Goal: Task Accomplishment & Management: Complete application form

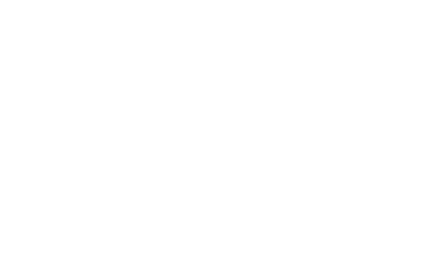
select select "MY"
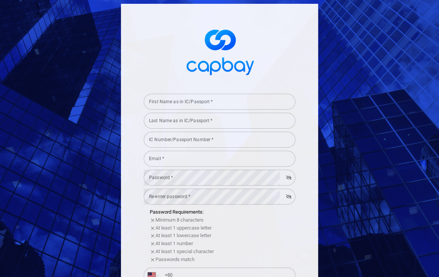
click at [234, 103] on input "First Name as in IC/Passport *" at bounding box center [220, 102] width 152 height 16
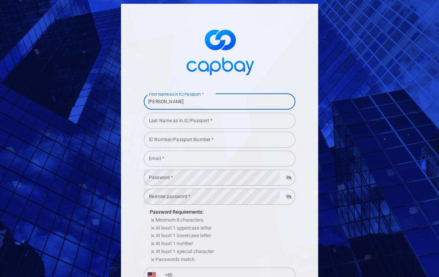
drag, startPoint x: 195, startPoint y: 102, endPoint x: 125, endPoint y: 101, distance: 70.1
click at [125, 101] on div "First Name as in IC/Passport * [PERSON_NAME] First Name as in IC/Passport * Las…" at bounding box center [219, 210] width 197 height 412
type input "LOK"
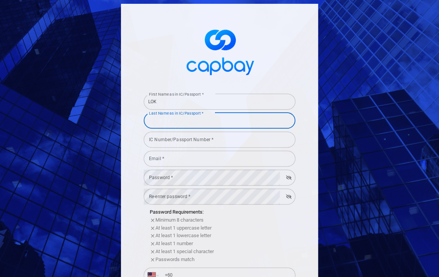
click at [155, 123] on div "Last Name as in IC/Passport * Last Name as in IC/Passport *" at bounding box center [220, 119] width 152 height 17
type input "[PERSON_NAME]"
click at [168, 141] on div "IC Number/Passport Number * IC Number/Passport Number *" at bounding box center [220, 138] width 152 height 17
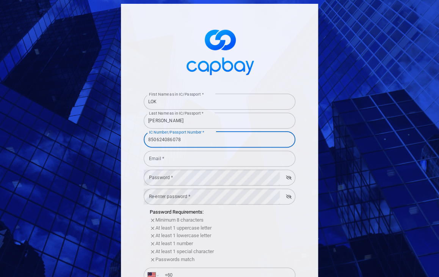
type input "850624086078"
click at [171, 158] on input "Email *" at bounding box center [220, 158] width 152 height 16
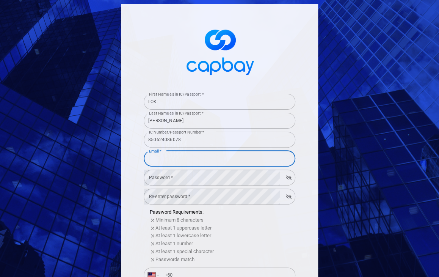
type input "[EMAIL_ADDRESS][DOMAIN_NAME]"
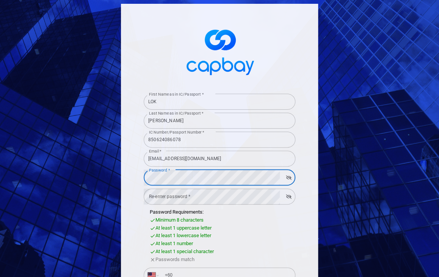
click at [286, 178] on icon "button" at bounding box center [289, 177] width 6 height 5
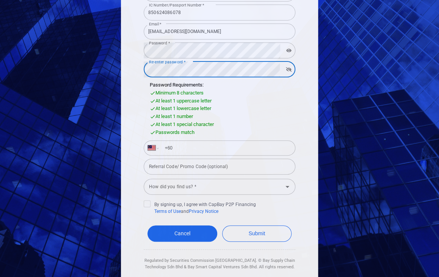
scroll to position [129, 0]
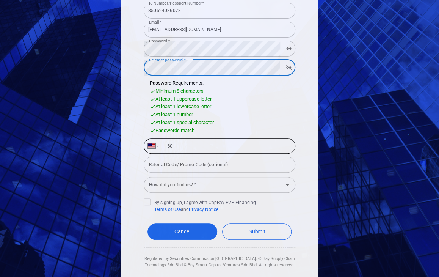
click at [247, 150] on input "+60" at bounding box center [225, 146] width 131 height 12
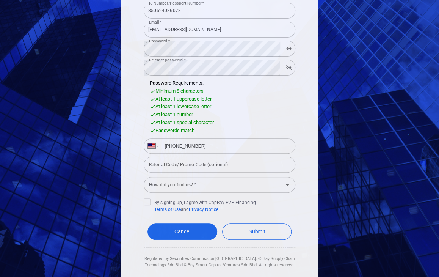
type input "[PHONE_NUMBER]"
click at [265, 167] on input "Referral Code/ Promo Code (optional)" at bounding box center [220, 164] width 152 height 16
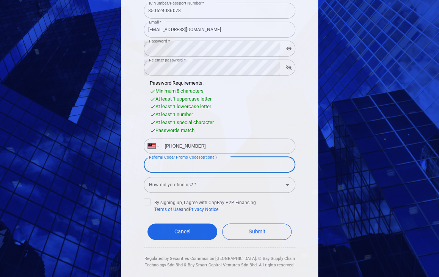
click at [253, 180] on input "How did you find us? *" at bounding box center [213, 184] width 134 height 14
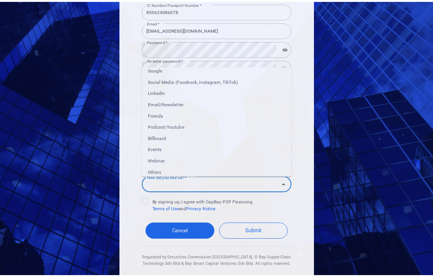
scroll to position [9, 0]
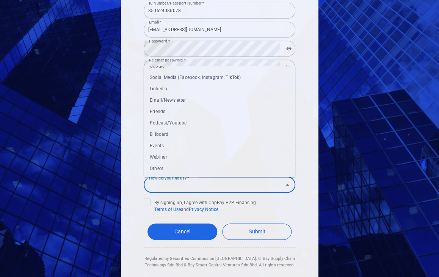
click at [214, 167] on li "Others" at bounding box center [220, 167] width 152 height 11
type input "Others"
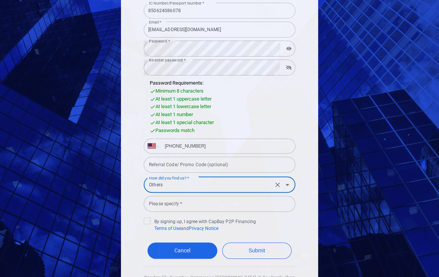
click at [236, 206] on input "Please specify *" at bounding box center [220, 203] width 152 height 16
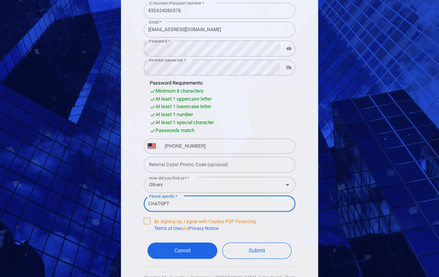
type input "CHATGPT"
click at [147, 224] on span "By signing up, I agree with CapBay P2P Financing Terms of Use and Privacy Notice" at bounding box center [200, 224] width 112 height 14
click at [0, 0] on input "By signing up, I agree with CapBay P2P Financing Terms of Use and Privacy Notice" at bounding box center [0, 0] width 0 height 0
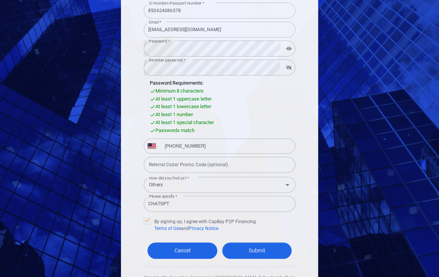
click at [262, 251] on button "Submit" at bounding box center [257, 250] width 70 height 16
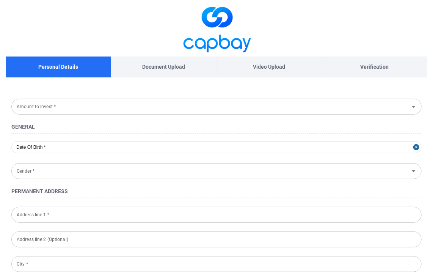
type input "[DATE]"
type input "[DEMOGRAPHIC_DATA]"
type input "850624-08-6078"
click at [247, 102] on input "Amount to Invest *" at bounding box center [210, 106] width 393 height 14
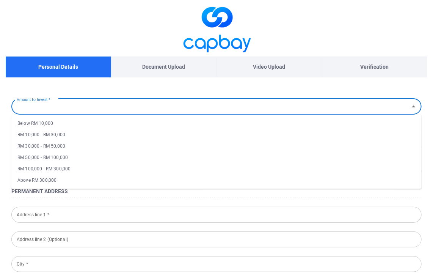
select select "MY"
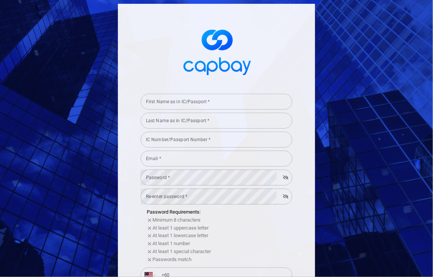
type input "[EMAIL_ADDRESS][DOMAIN_NAME]"
